Goal: Task Accomplishment & Management: Complete application form

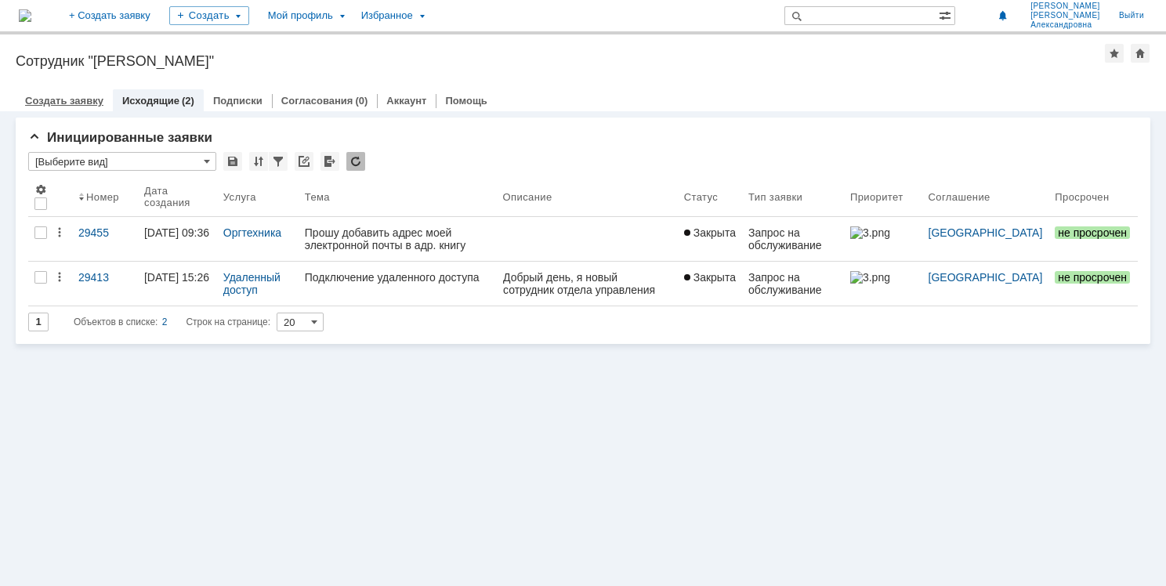
click at [53, 100] on link "Создать заявку" at bounding box center [64, 101] width 78 height 12
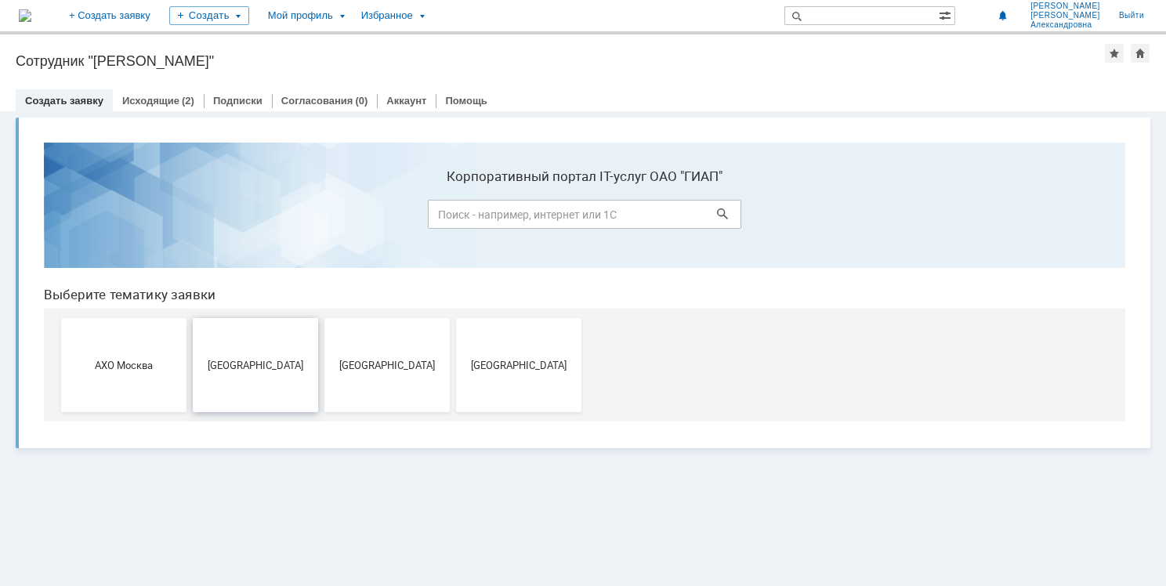
click at [260, 370] on span "[GEOGRAPHIC_DATA]" at bounding box center [255, 365] width 116 height 12
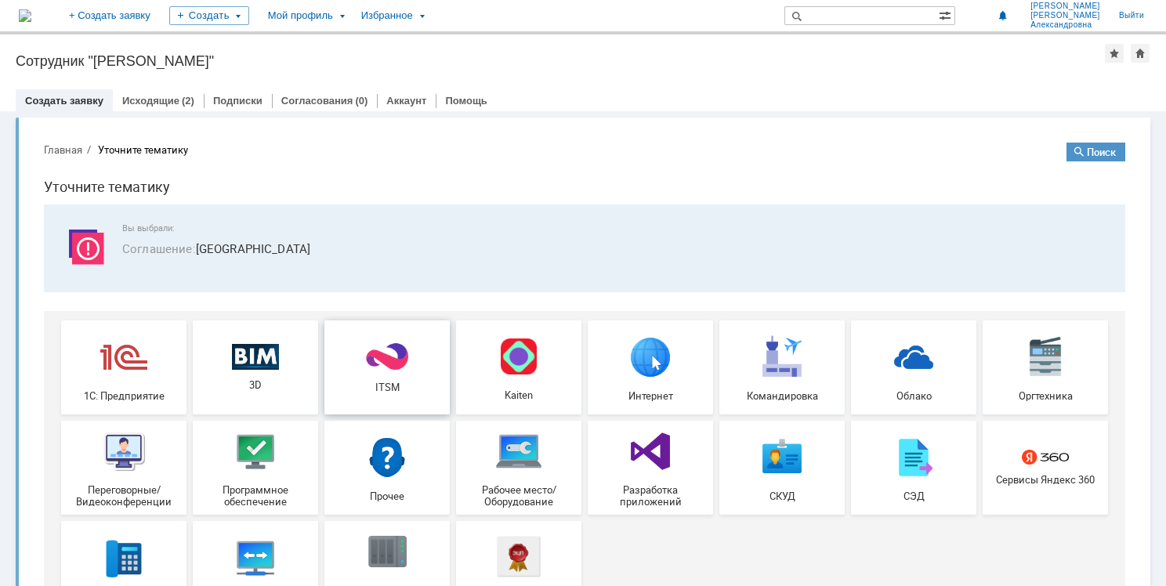
click at [386, 364] on img at bounding box center [387, 357] width 47 height 31
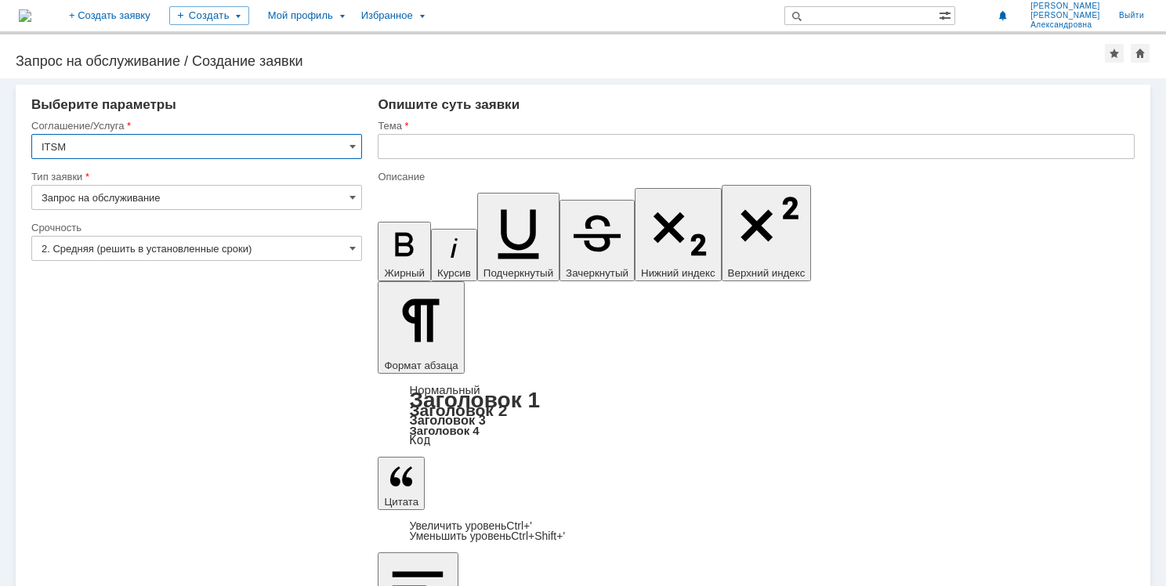
click at [355, 204] on input "Запрос на обслуживание" at bounding box center [196, 197] width 331 height 25
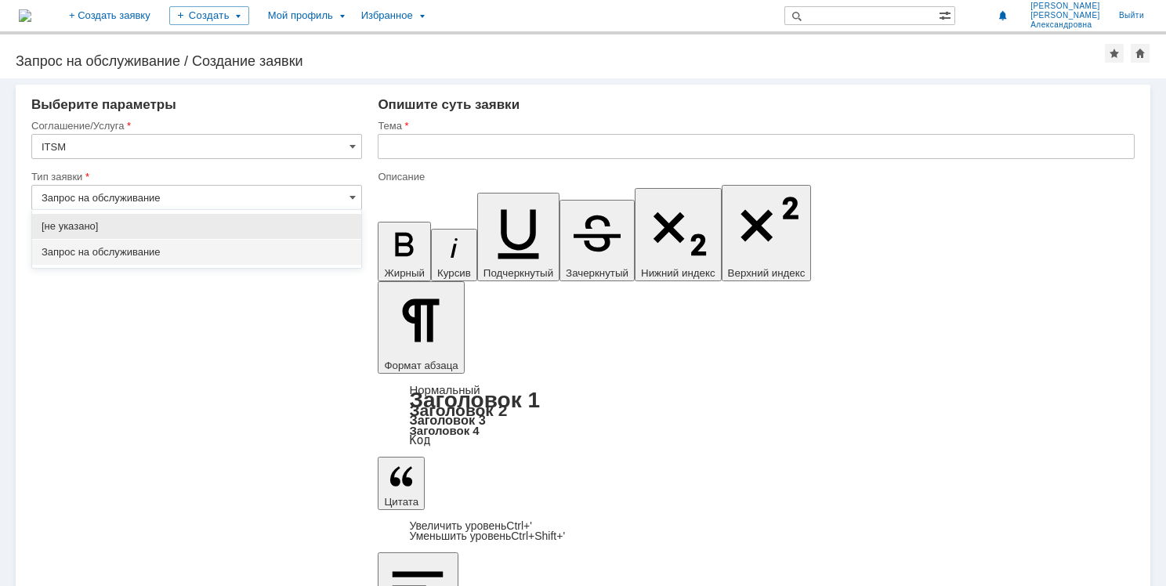
click at [355, 204] on input "Запрос на обслуживание" at bounding box center [196, 197] width 331 height 25
